Goal: Navigation & Orientation: Find specific page/section

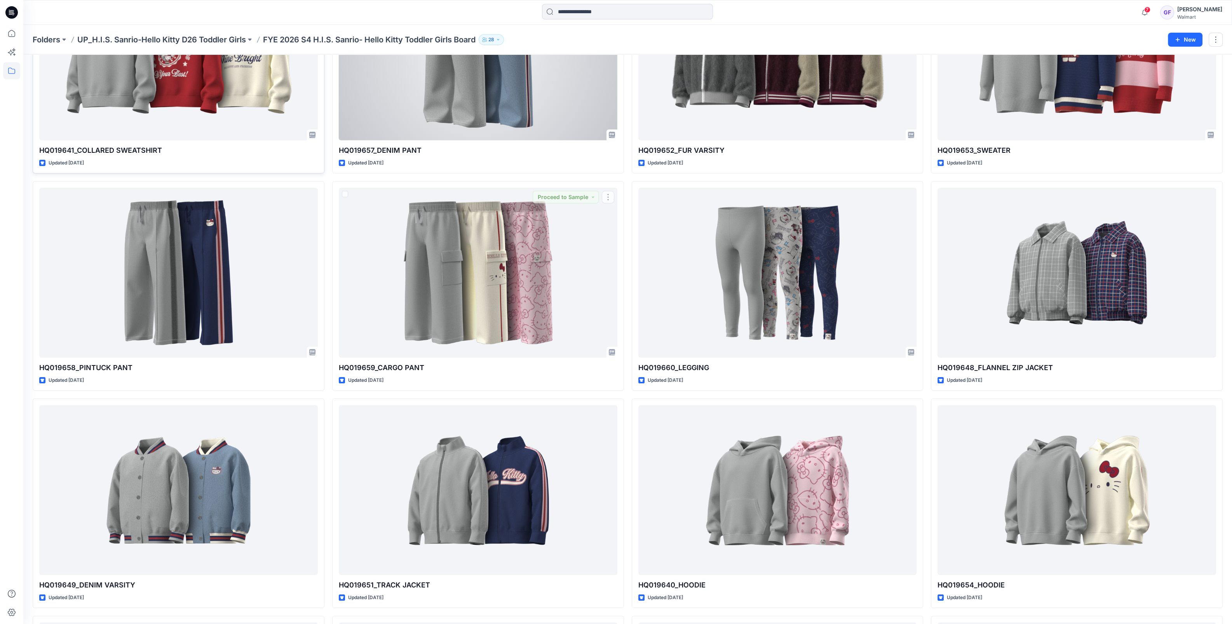
scroll to position [47, 0]
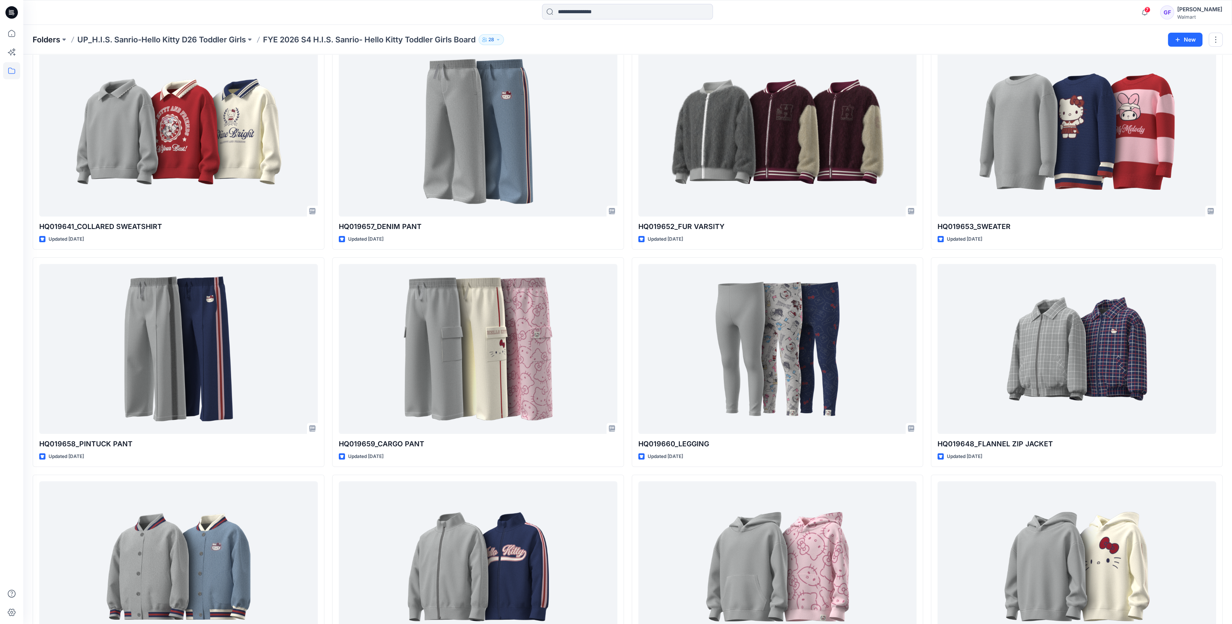
click at [47, 40] on p "Folders" at bounding box center [47, 39] width 28 height 11
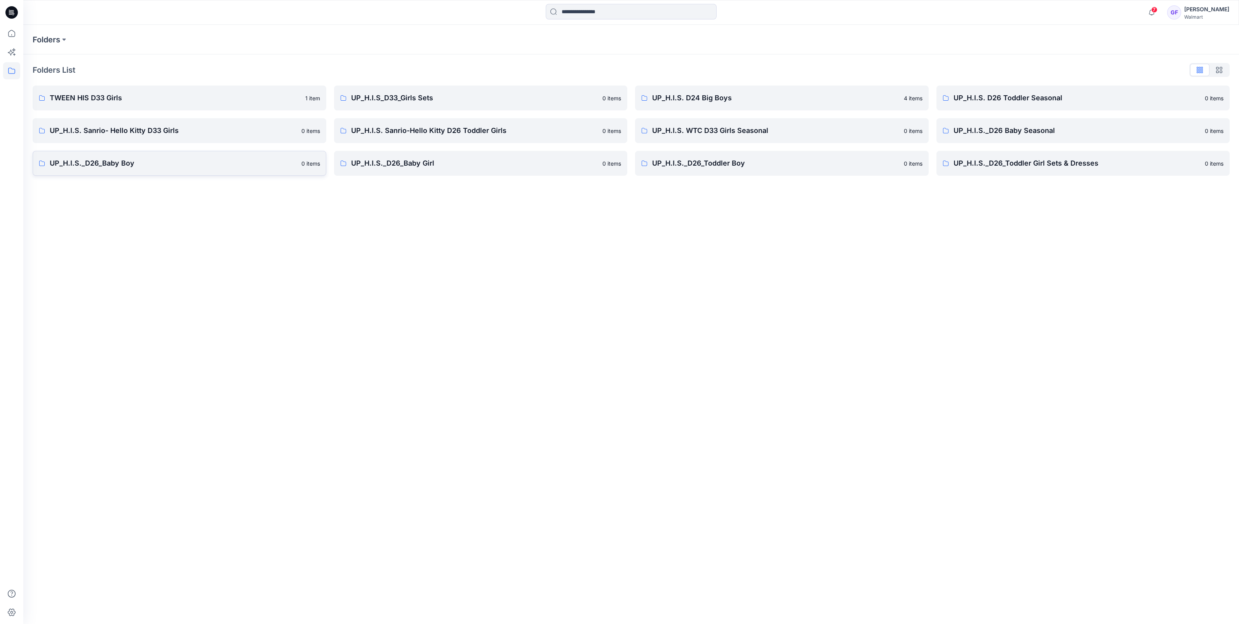
click at [108, 166] on p "UP_H.I.S._D26_Baby Boy" at bounding box center [173, 163] width 247 height 11
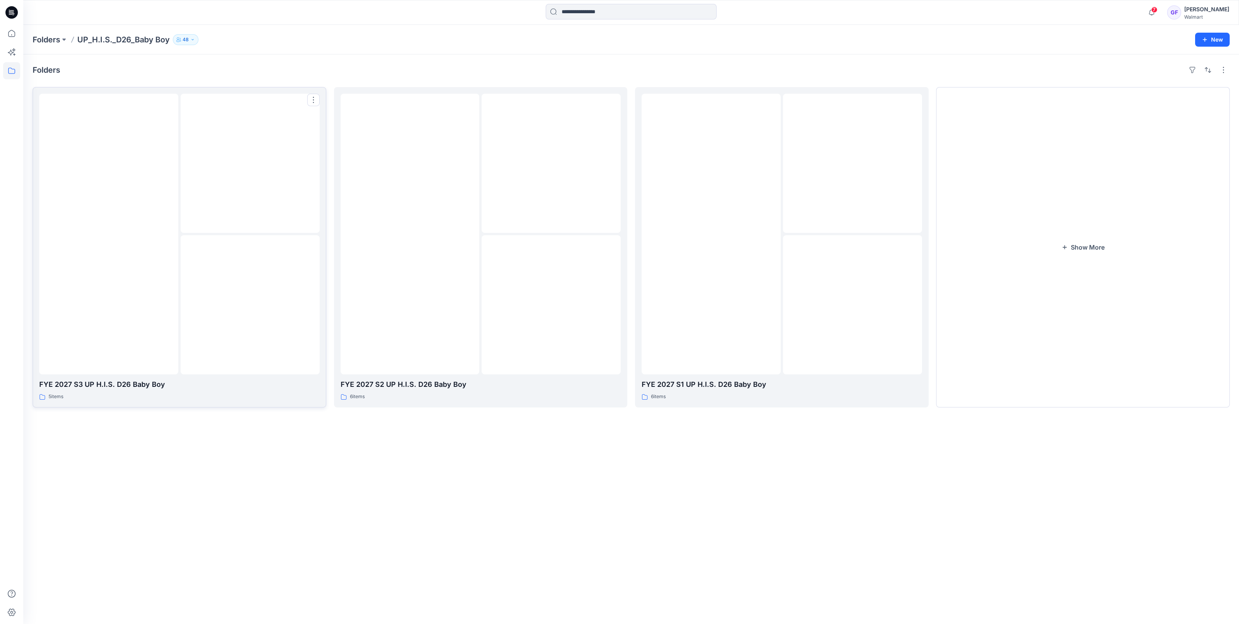
click at [250, 305] on img at bounding box center [250, 305] width 0 height 0
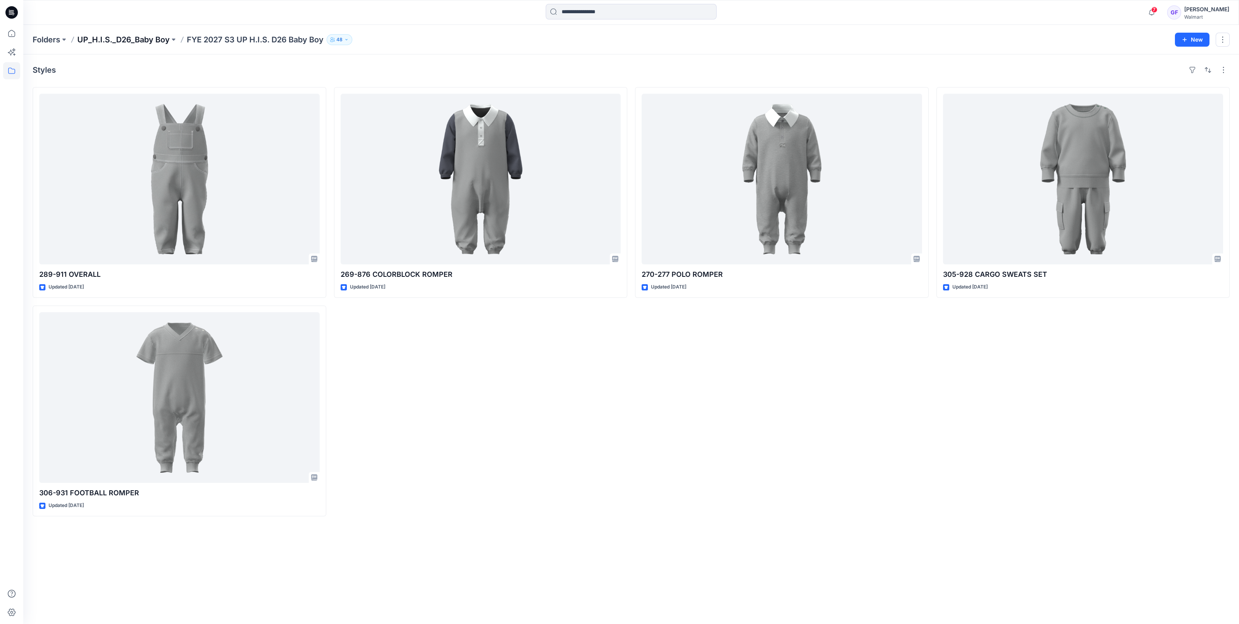
click at [157, 39] on p "UP_H.I.S._D26_Baby Boy" at bounding box center [123, 39] width 92 height 11
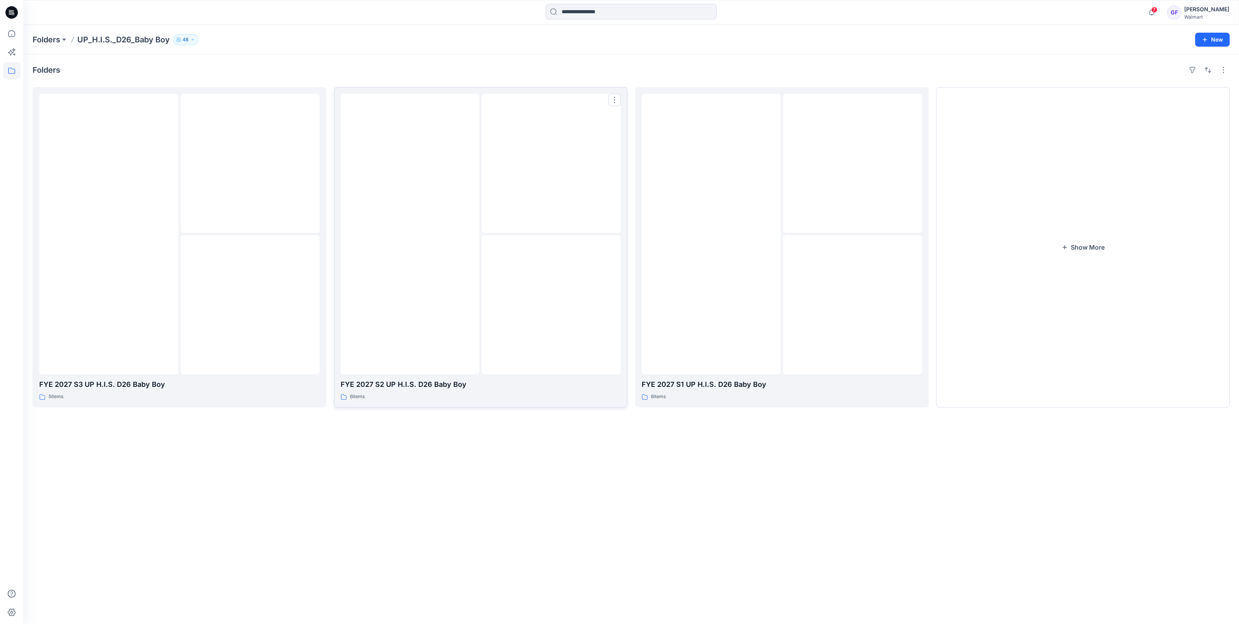
click at [438, 282] on div at bounding box center [410, 234] width 139 height 280
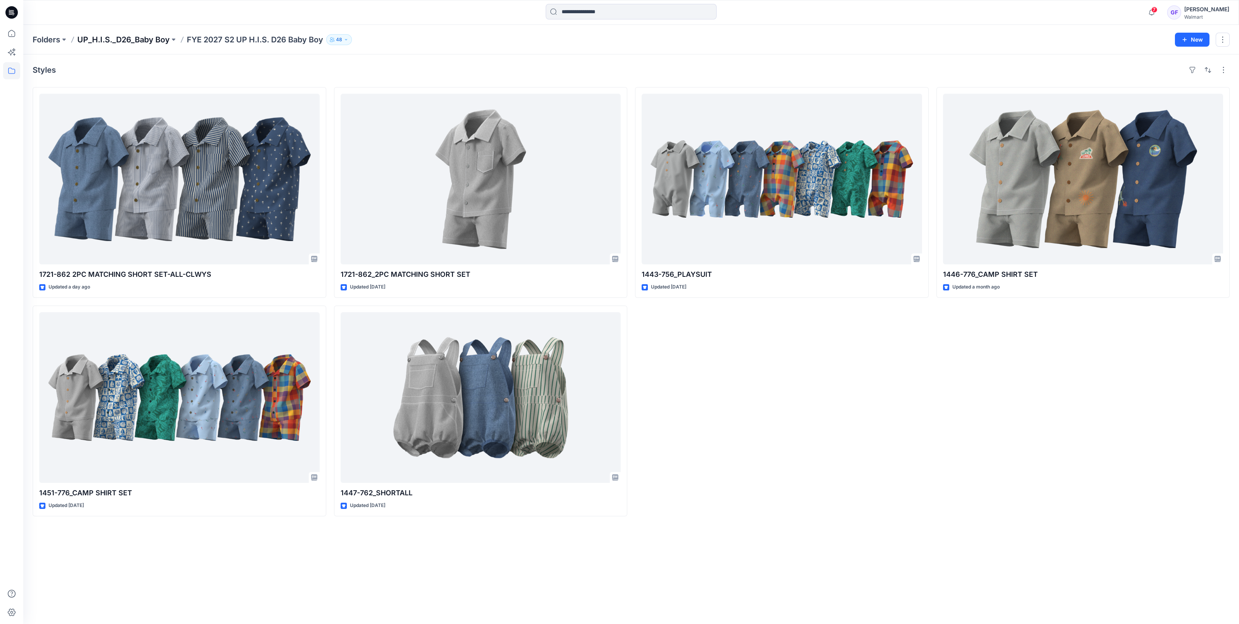
click at [150, 38] on p "UP_H.I.S._D26_Baby Boy" at bounding box center [123, 39] width 92 height 11
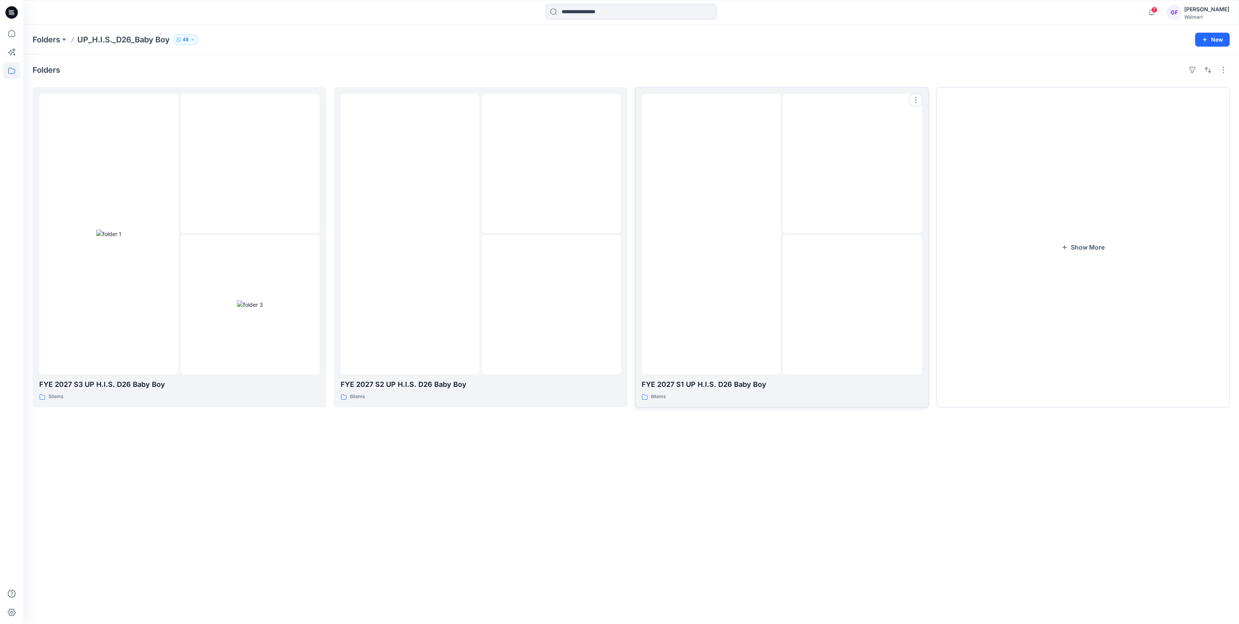
click at [711, 234] on img at bounding box center [711, 234] width 0 height 0
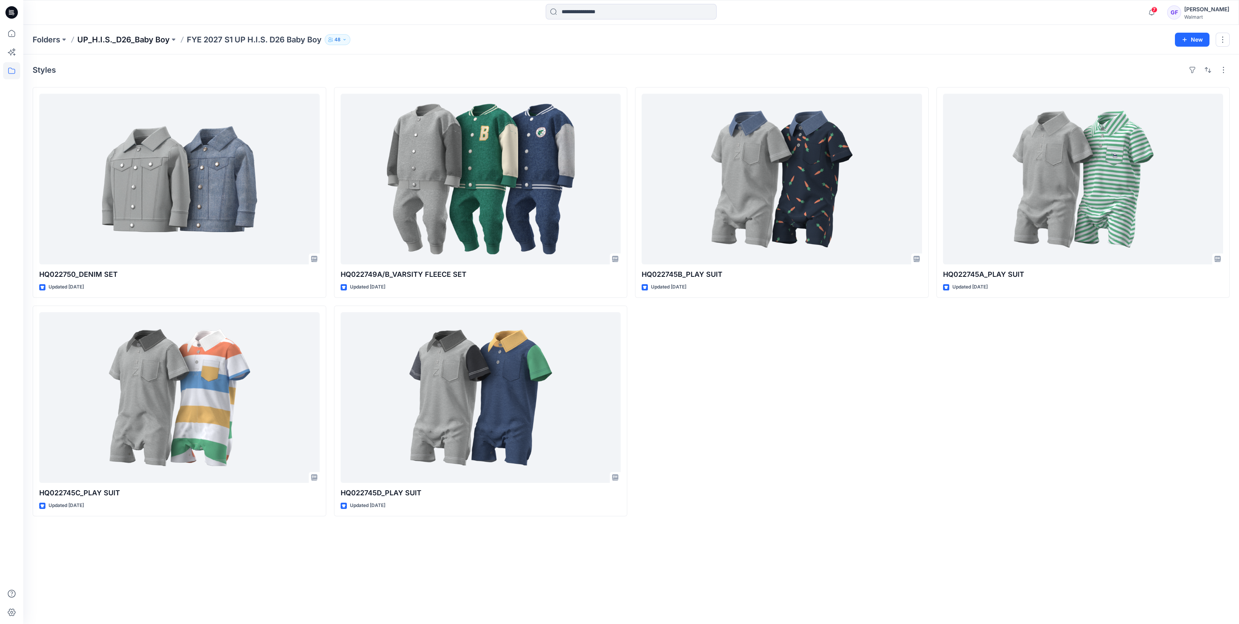
click at [118, 37] on p "UP_H.I.S._D26_Baby Boy" at bounding box center [123, 39] width 92 height 11
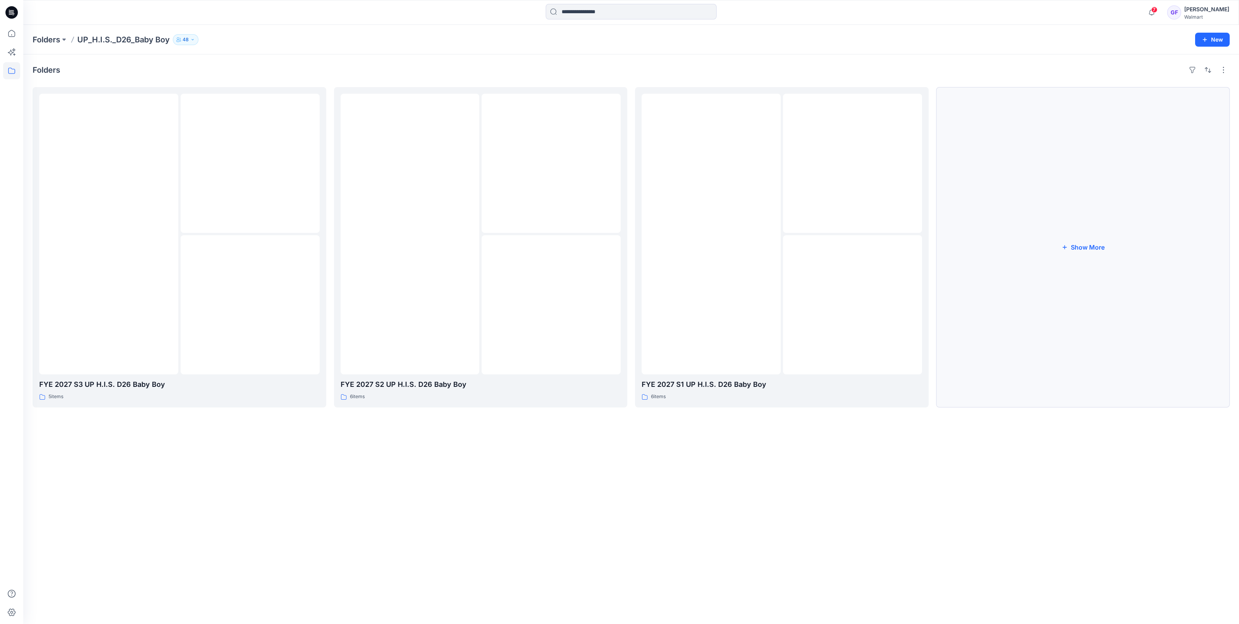
click at [1072, 242] on button "Show More" at bounding box center [1084, 247] width 294 height 320
